Goal: Information Seeking & Learning: Learn about a topic

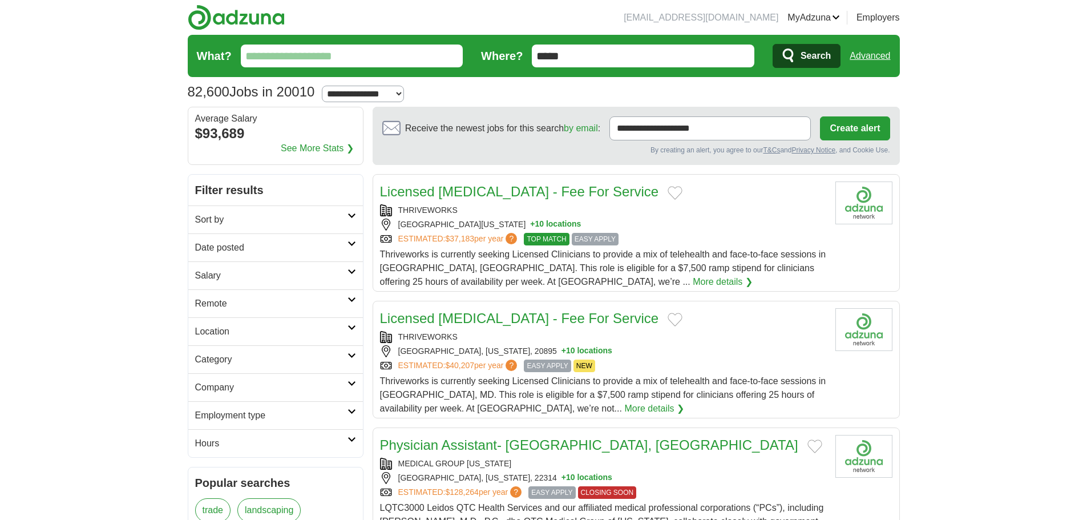
click at [322, 57] on input "What?" at bounding box center [352, 55] width 222 height 23
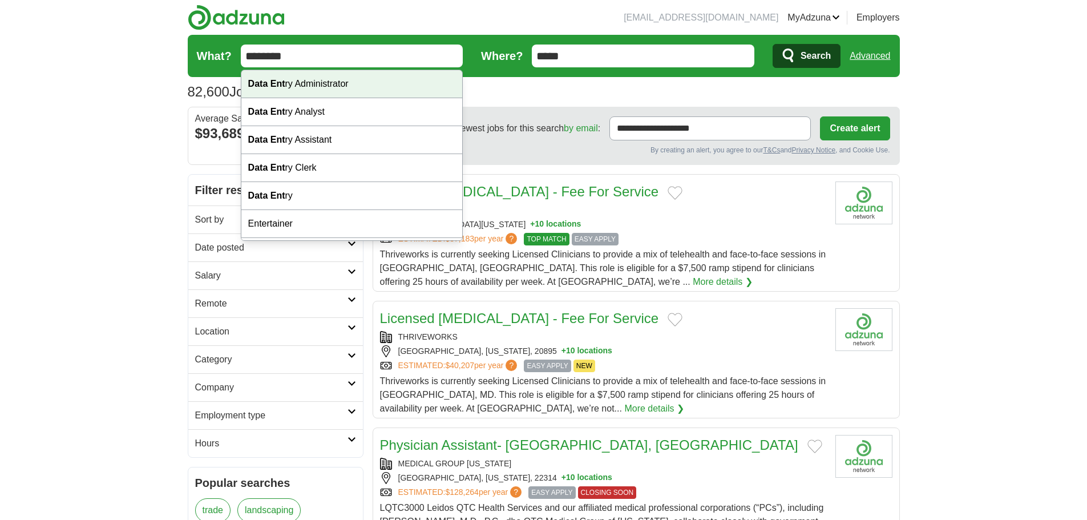
click at [324, 82] on div "Data Ent ry Administrator" at bounding box center [351, 84] width 221 height 28
type input "**********"
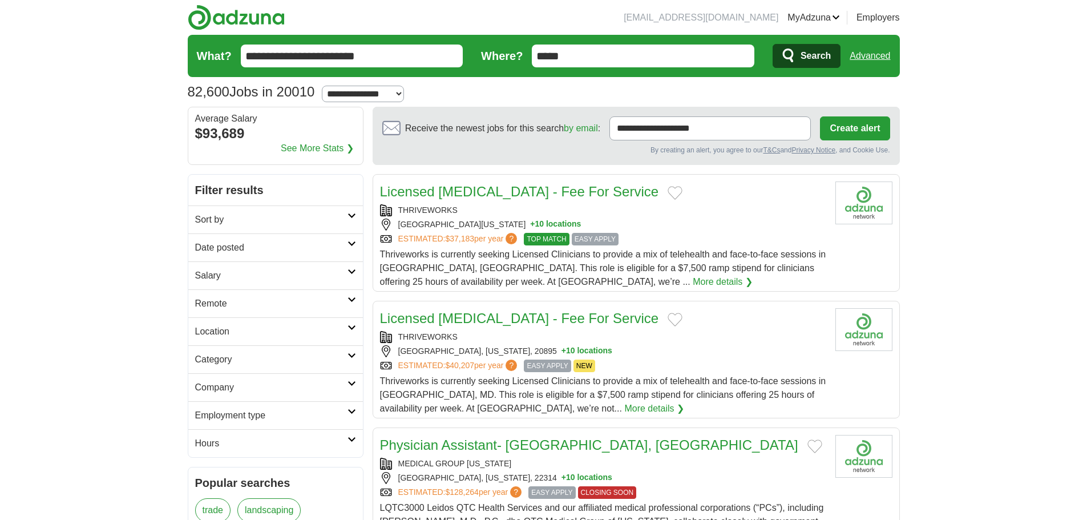
click at [816, 54] on span "Search" at bounding box center [815, 55] width 30 height 23
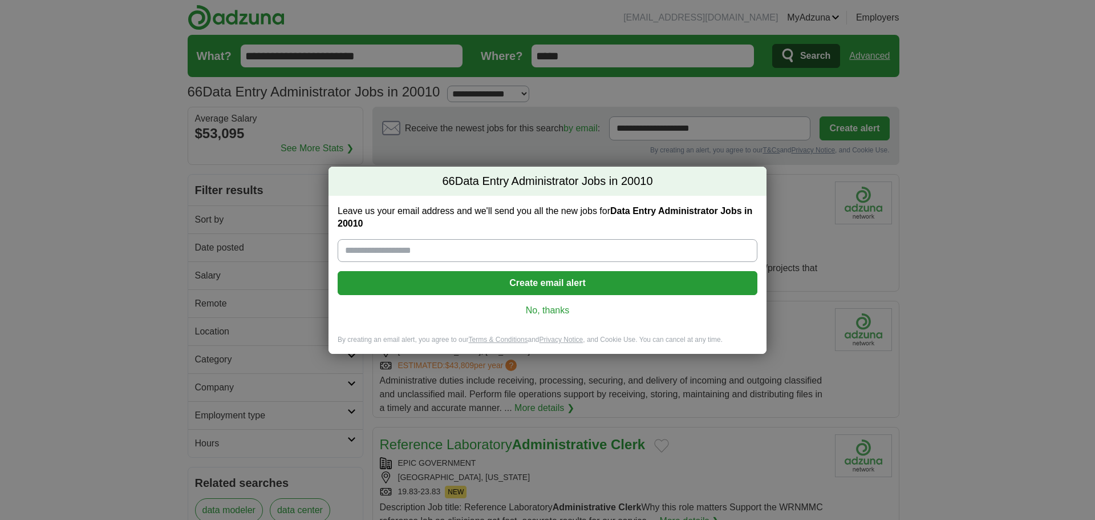
click at [545, 311] on link "No, thanks" at bounding box center [548, 310] width 402 height 13
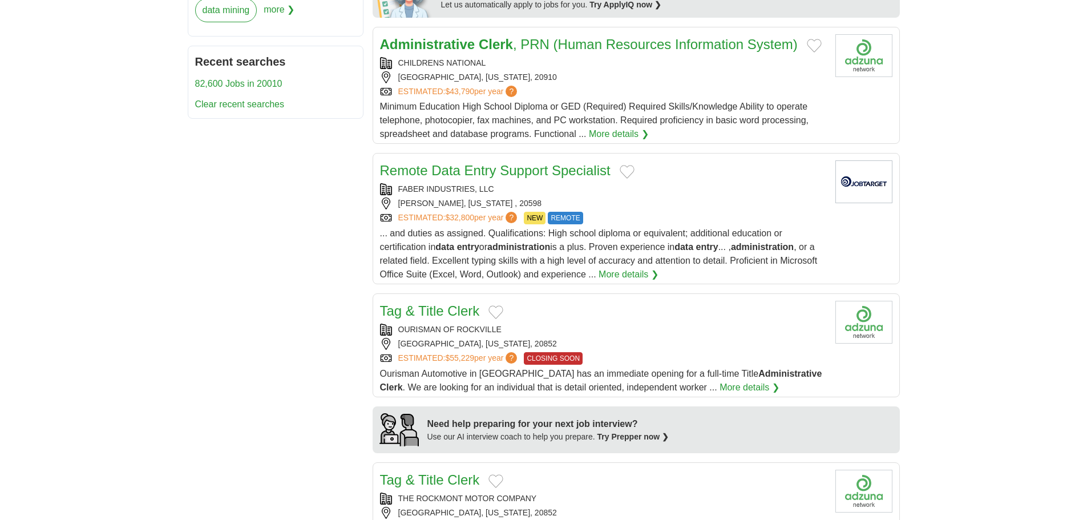
scroll to position [571, 0]
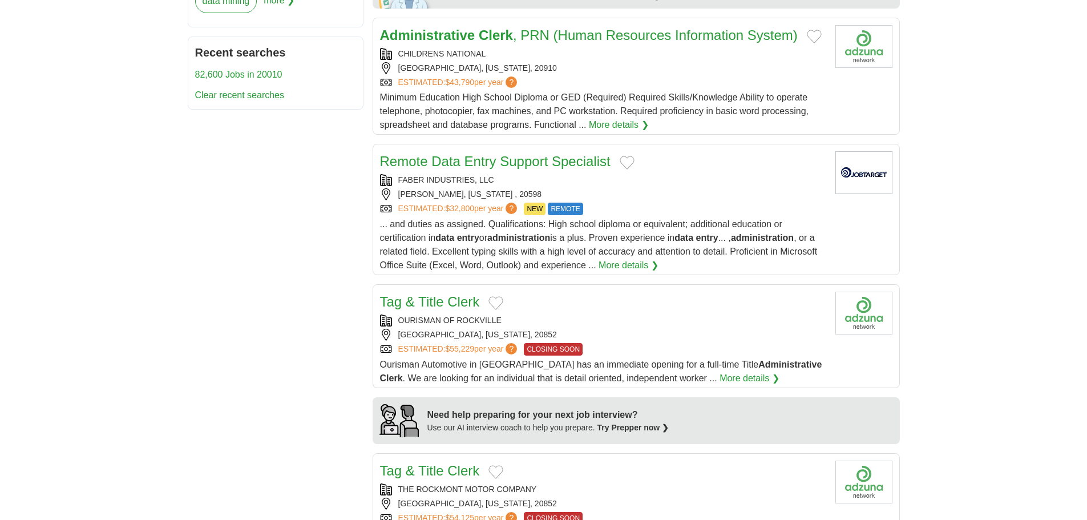
click at [657, 329] on div "[GEOGRAPHIC_DATA], [US_STATE], 20852" at bounding box center [603, 335] width 446 height 12
